Goal: Task Accomplishment & Management: Use online tool/utility

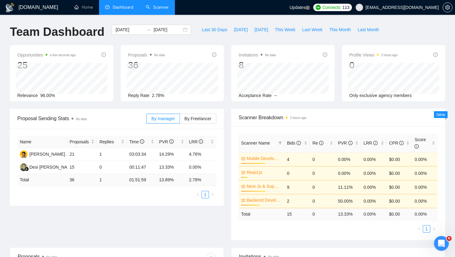
click at [163, 6] on link "Scanner" at bounding box center [157, 7] width 23 height 5
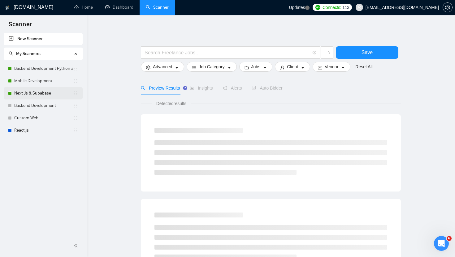
click at [37, 92] on link "Next Js & Supabase" at bounding box center [43, 93] width 59 height 12
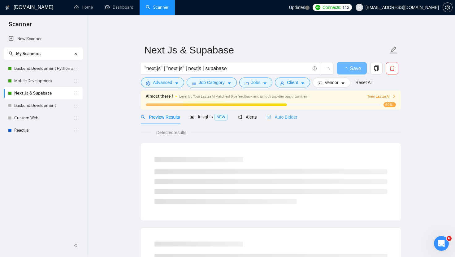
click at [284, 112] on div "Auto Bidder" at bounding box center [281, 117] width 31 height 15
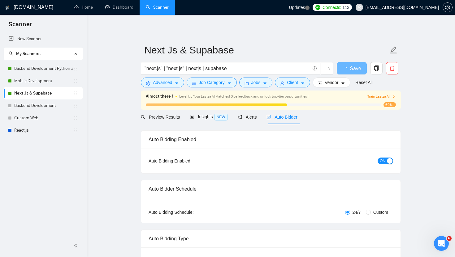
radio input "false"
radio input "true"
checkbox input "true"
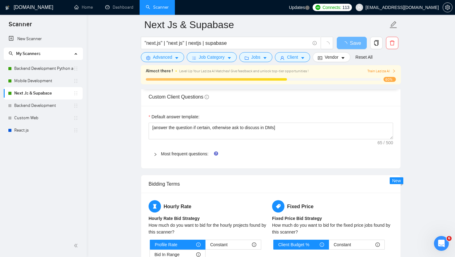
scroll to position [898, 0]
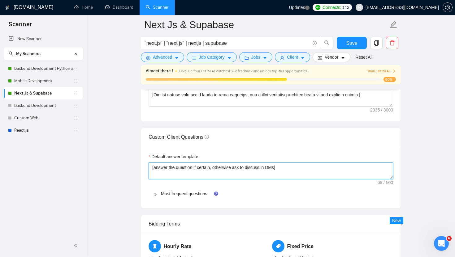
click at [172, 177] on textarea "[answer the question if certain, otherwise ask to discuss in DMs]" at bounding box center [270, 171] width 244 height 17
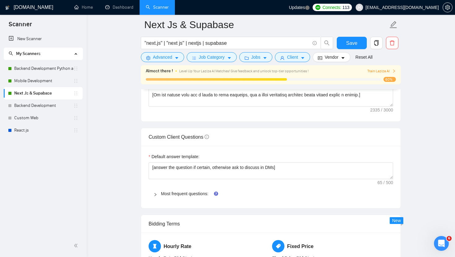
click at [168, 202] on div "Default answer template: [answer the question if certain, otherwise ask to disc…" at bounding box center [270, 177] width 259 height 62
click at [166, 194] on link "Most frequent questions:" at bounding box center [184, 193] width 47 height 5
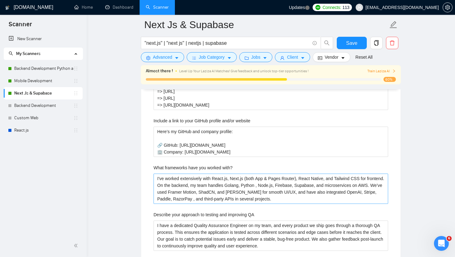
scroll to position [1067, 0]
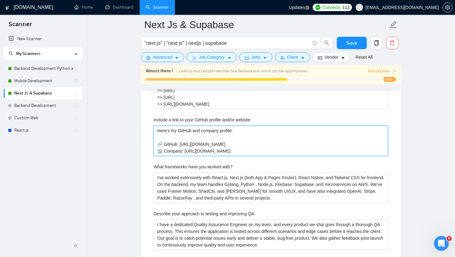
click at [227, 150] on website "Here’s my GitHub and company profile: 🔗 GitHub: [URL][DOMAIN_NAME] 🏢 Company: […" at bounding box center [270, 141] width 234 height 30
click at [265, 141] on website "Here’s my GitHub and company profile: 🔗 GitHub: [URL][DOMAIN_NAME] 🏢 Company: […" at bounding box center [270, 141] width 234 height 30
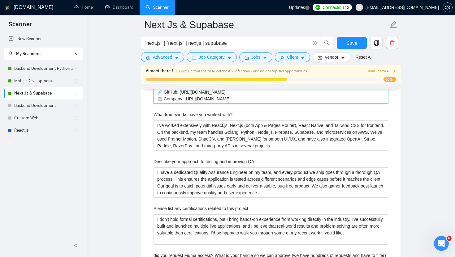
scroll to position [1121, 0]
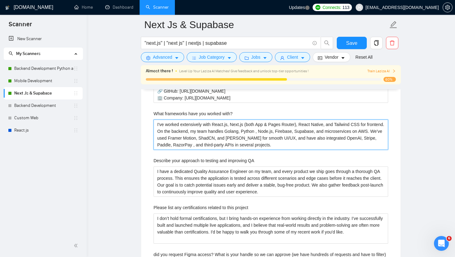
click at [292, 144] on with\? "I've worked extensively with React.js, Next.js (both App & Pages Router), React…" at bounding box center [270, 135] width 234 height 30
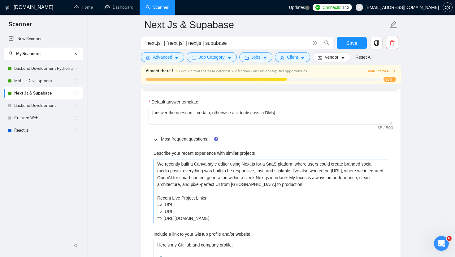
scroll to position [954, 0]
drag, startPoint x: 218, startPoint y: 217, endPoint x: 147, endPoint y: 157, distance: 93.0
click at [190, 161] on projects "We recently built a Canva-style editor using Next.js for a SaaS platform where …" at bounding box center [270, 190] width 234 height 64
click at [187, 161] on projects "We recently built a Canva-style editor using Next.js for a SaaS platform where …" at bounding box center [270, 190] width 234 height 64
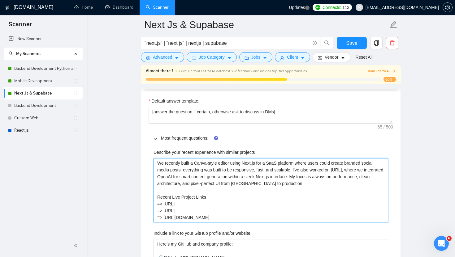
click at [187, 161] on projects "We recently built a Canva-style editor using Next.js for a SaaS platform where …" at bounding box center [270, 190] width 234 height 64
click at [225, 194] on projects "We recently built a Canva-style editor using Next.js for a SaaS platform where …" at bounding box center [270, 190] width 234 height 64
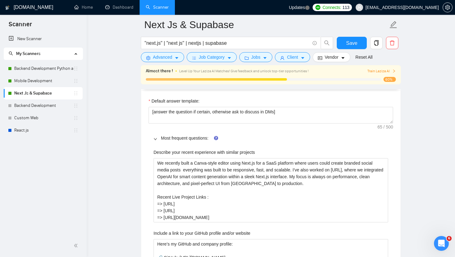
click at [135, 97] on main "Next Js & Supabase "next.js" | "next js" | nextjs | supabase Save Advanced Job …" at bounding box center [270, 211] width 348 height 2281
click at [116, 10] on link "Dashboard" at bounding box center [119, 7] width 28 height 5
